Goal: Navigation & Orientation: Find specific page/section

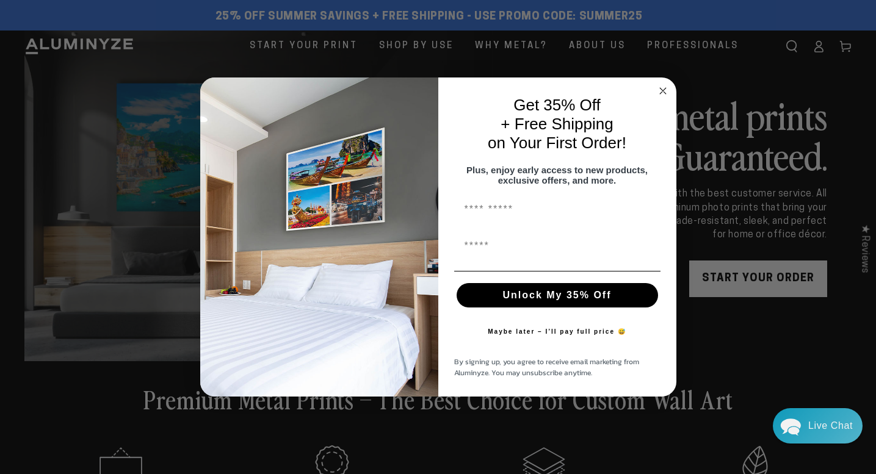
click at [658, 87] on circle "Close dialog" at bounding box center [662, 91] width 14 height 14
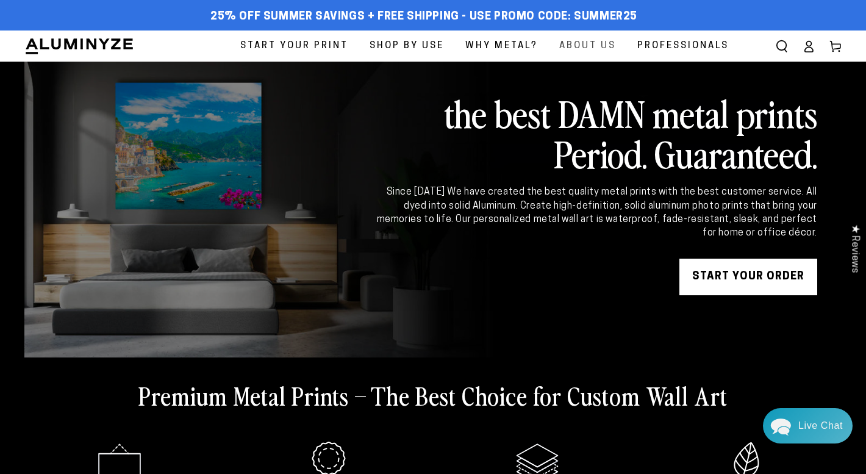
click at [595, 45] on span "About Us" at bounding box center [587, 46] width 57 height 16
